Goal: Task Accomplishment & Management: Manage account settings

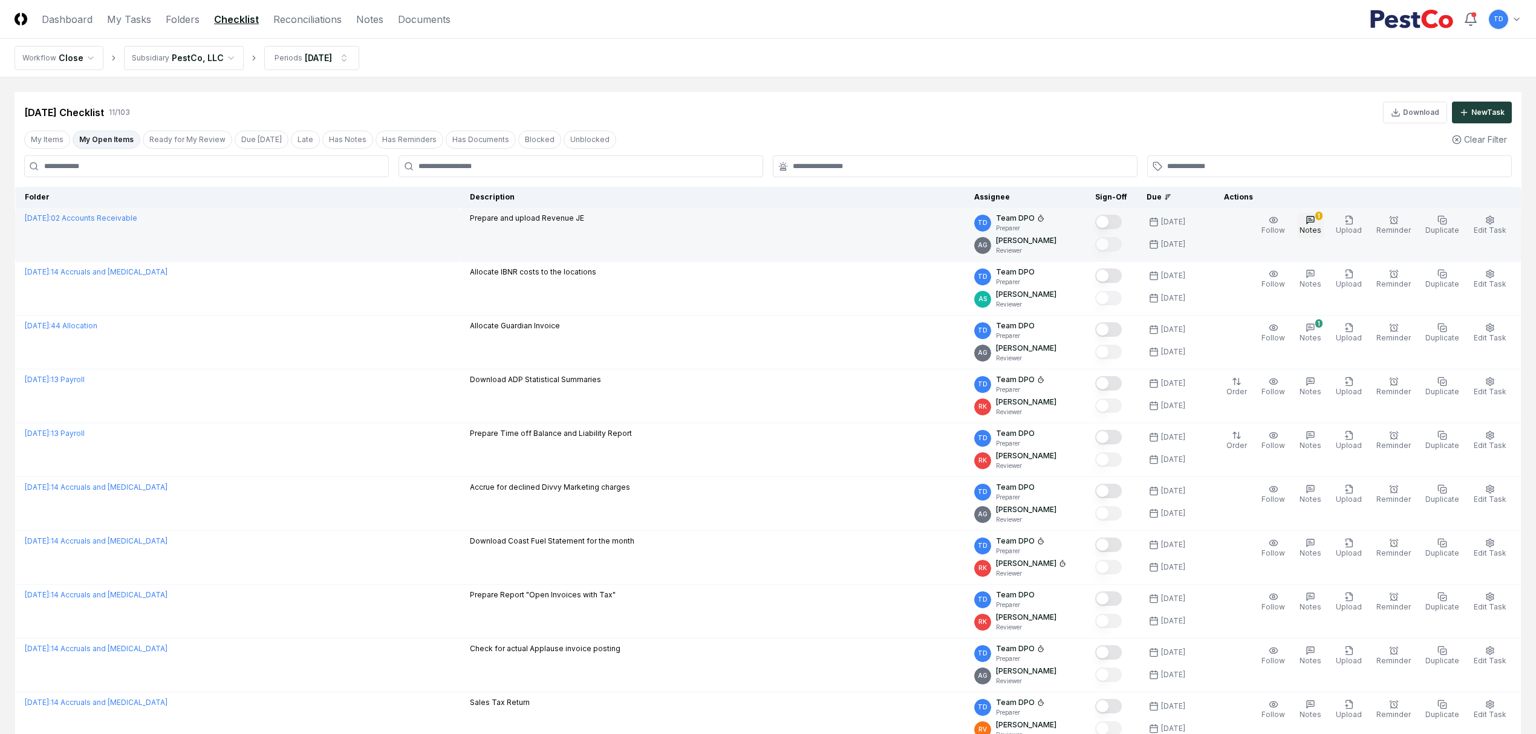
click at [1309, 230] on span "Notes" at bounding box center [1310, 230] width 22 height 9
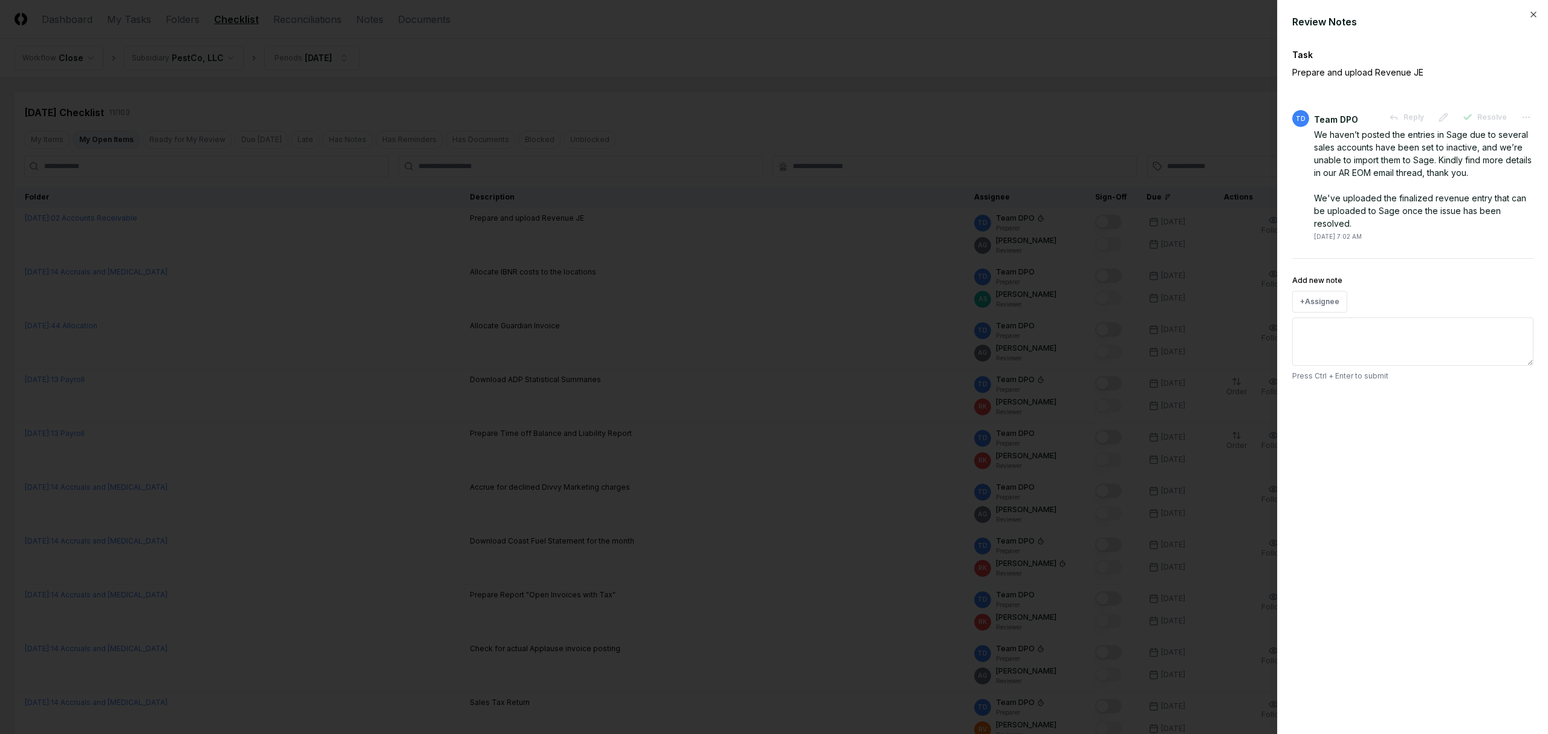
click at [1055, 259] on div at bounding box center [774, 367] width 1548 height 734
